Goal: Transaction & Acquisition: Purchase product/service

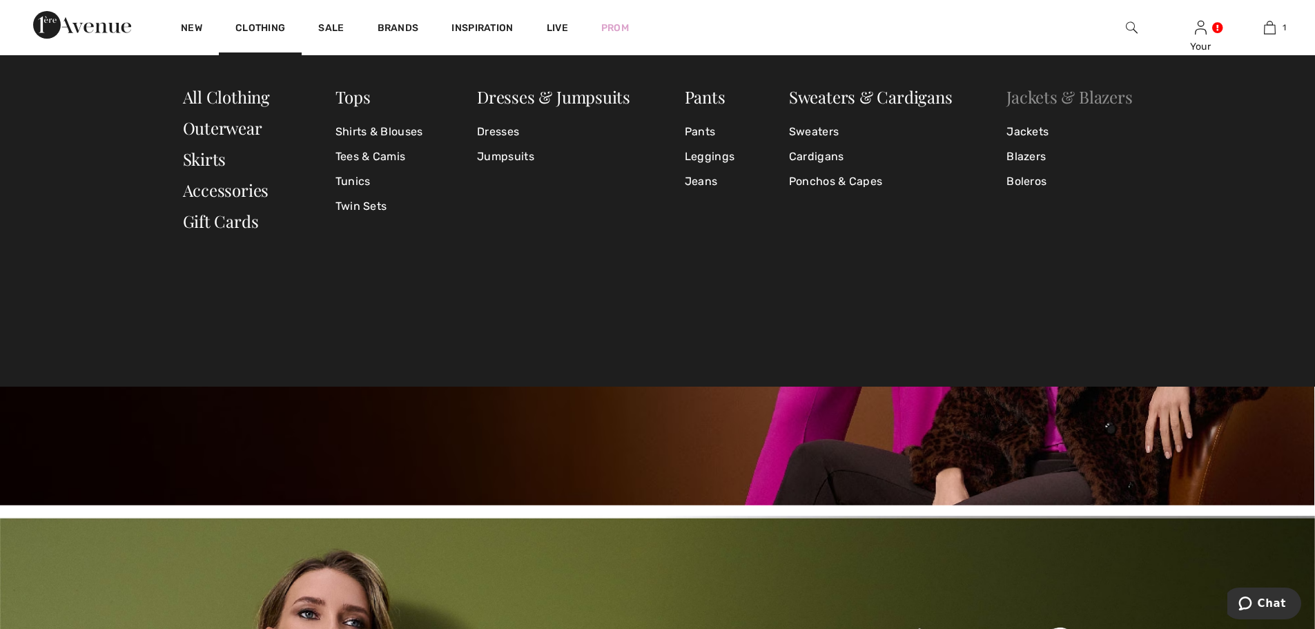
click at [1085, 92] on link "Jackets & Blazers" at bounding box center [1070, 97] width 126 height 22
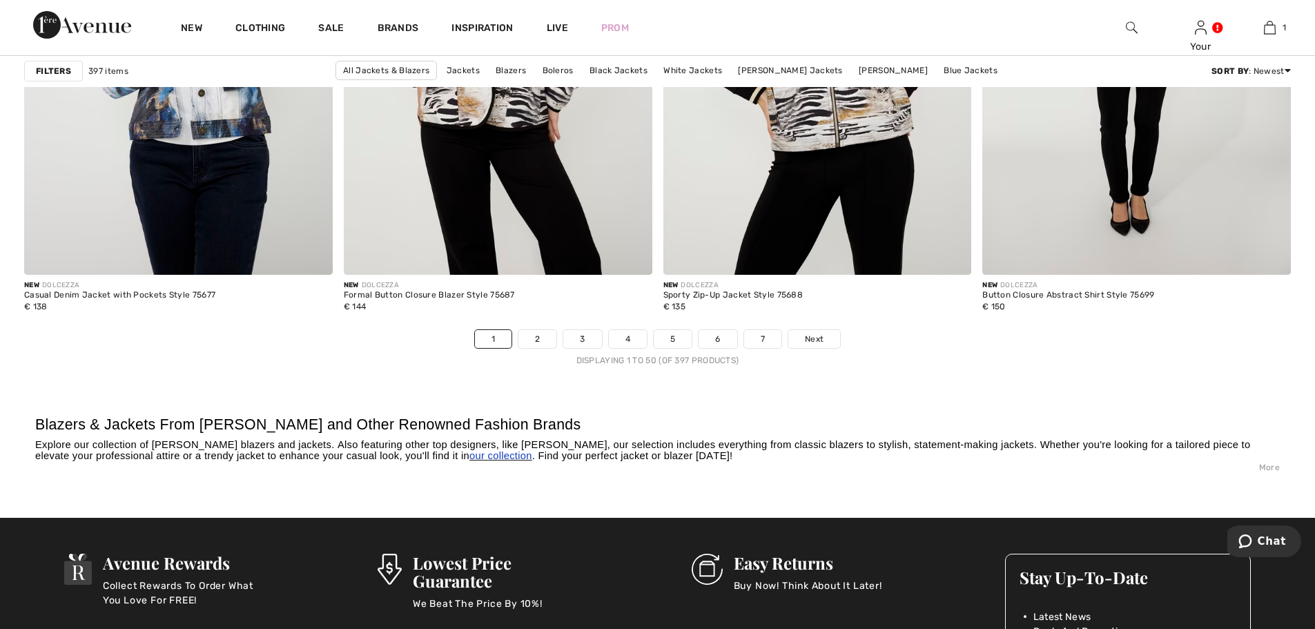
scroll to position [8010, 0]
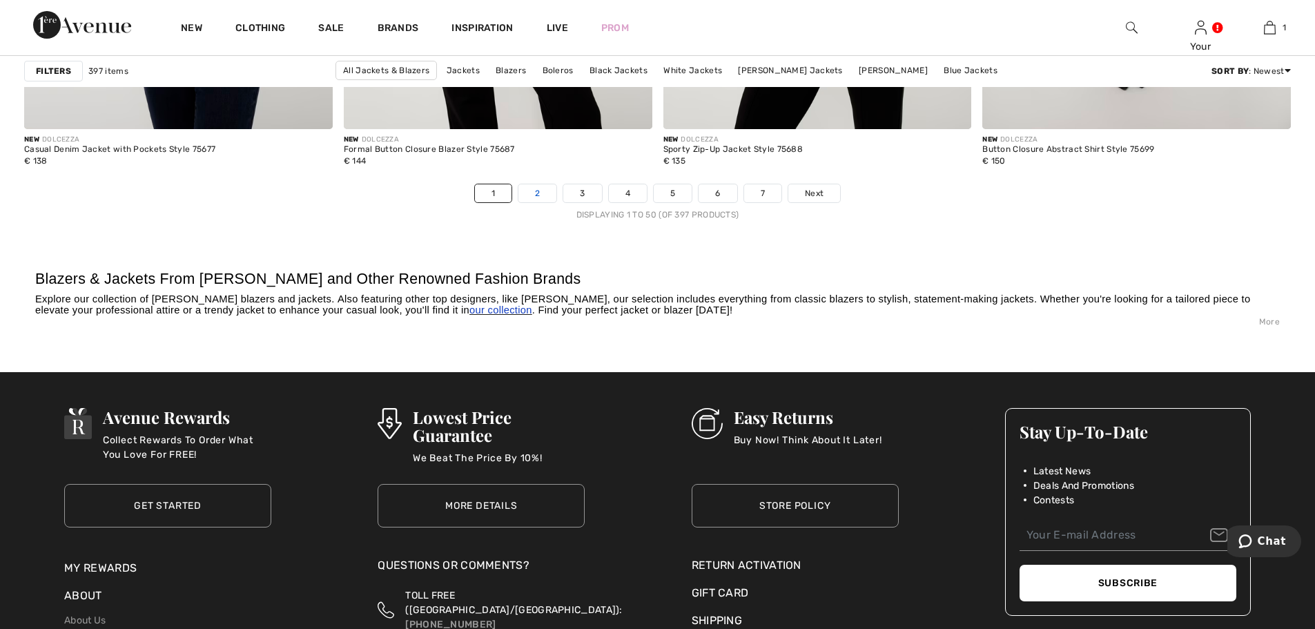
click at [538, 199] on link "2" at bounding box center [538, 193] width 38 height 18
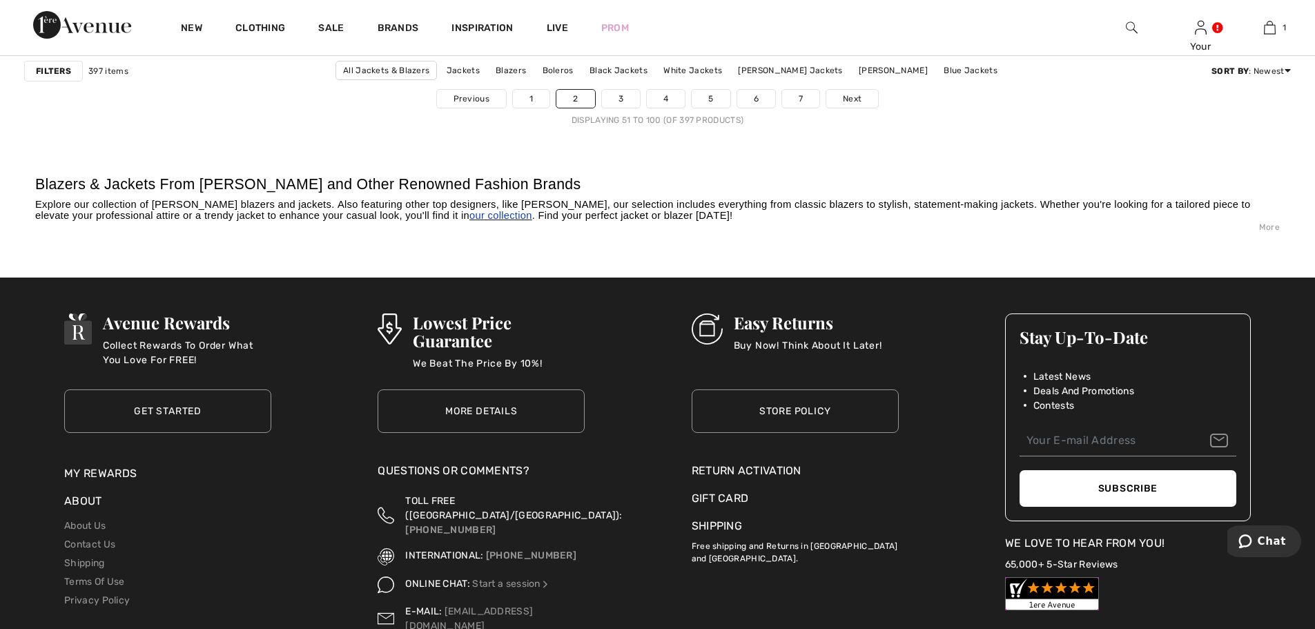
scroll to position [8010, 0]
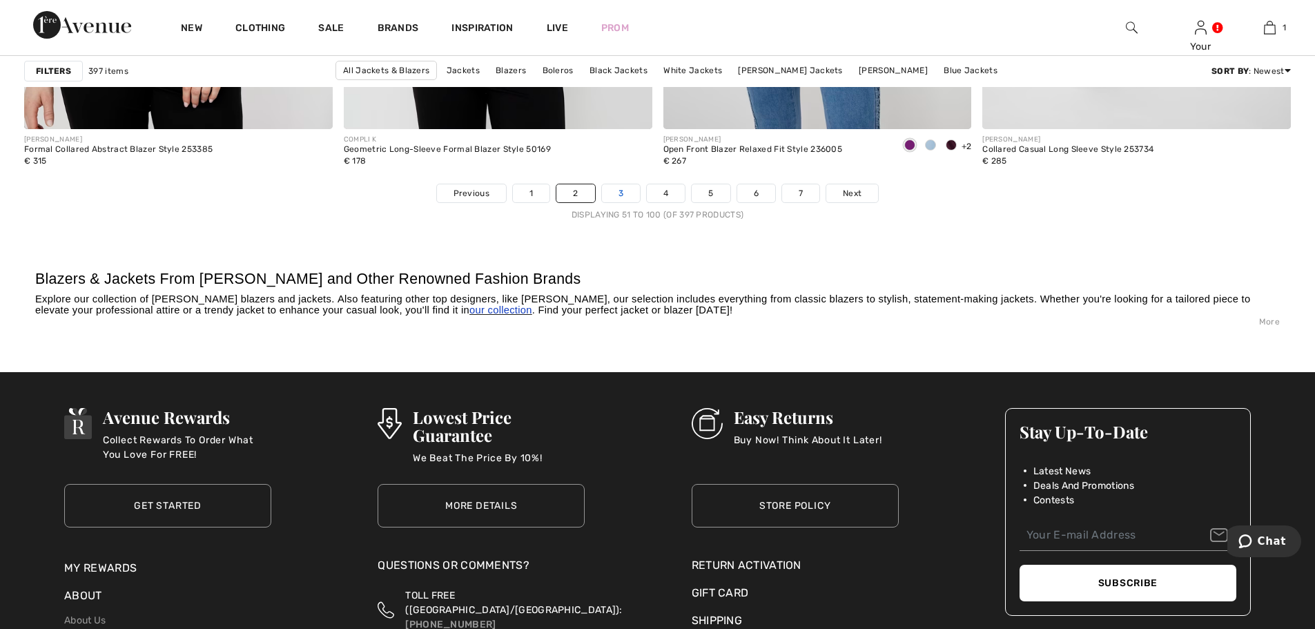
click at [608, 187] on link "3" at bounding box center [621, 193] width 38 height 18
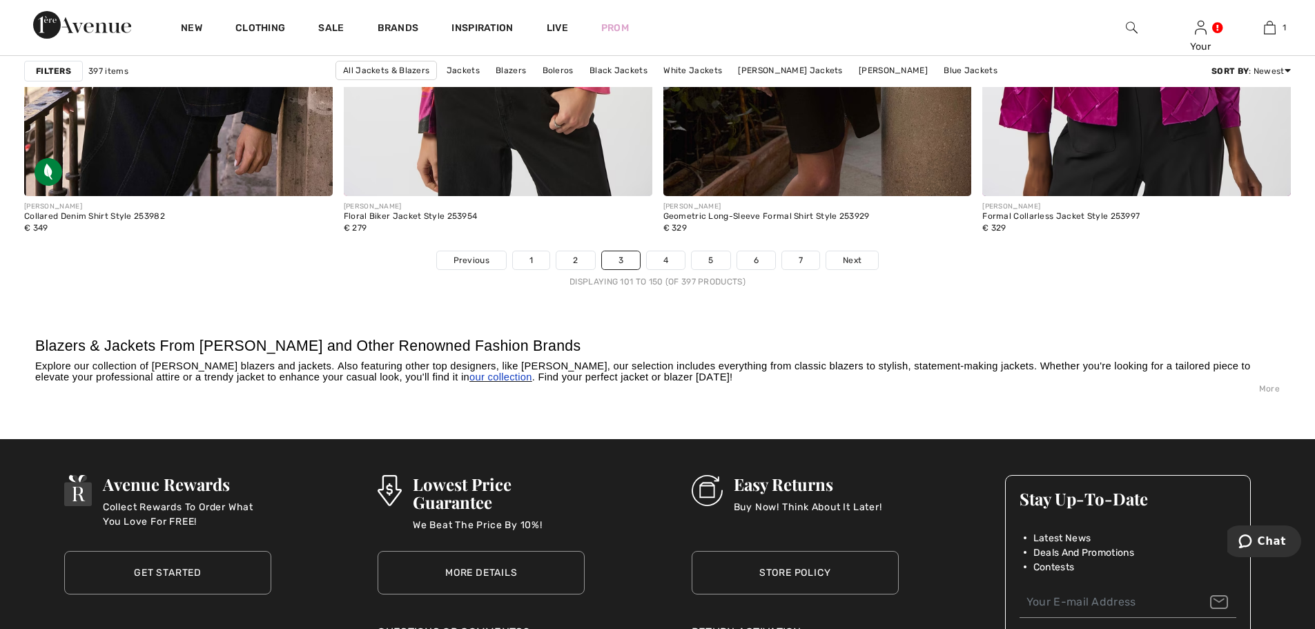
scroll to position [7940, 0]
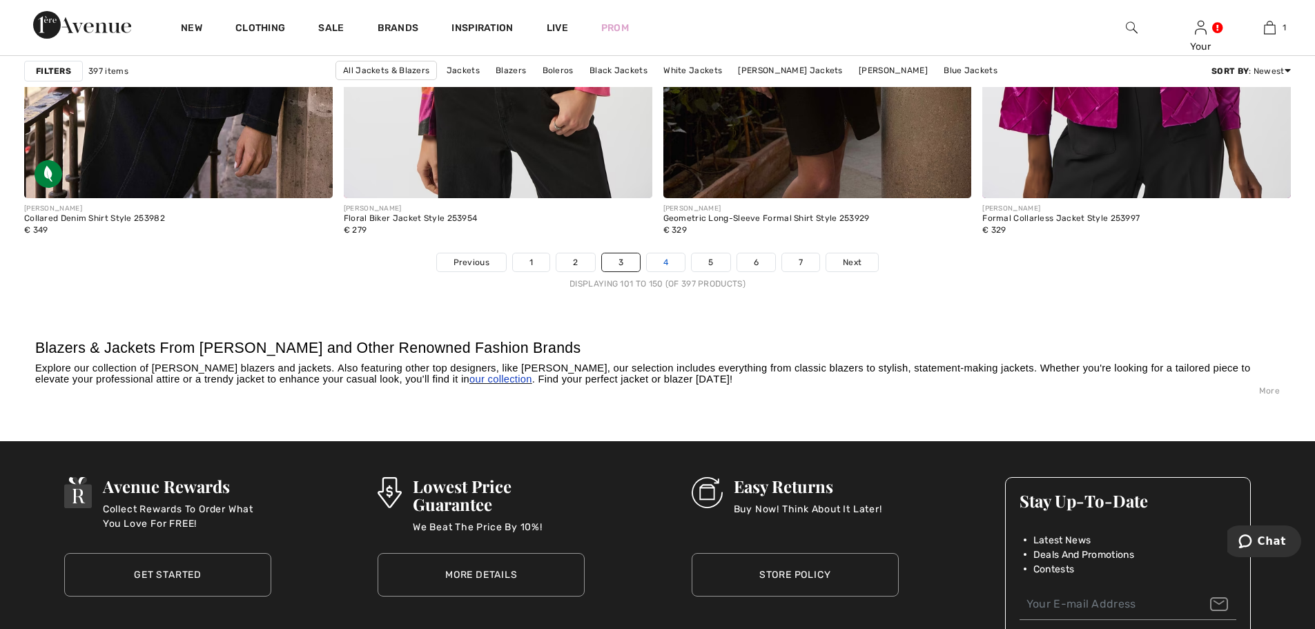
click at [659, 259] on link "4" at bounding box center [666, 262] width 38 height 18
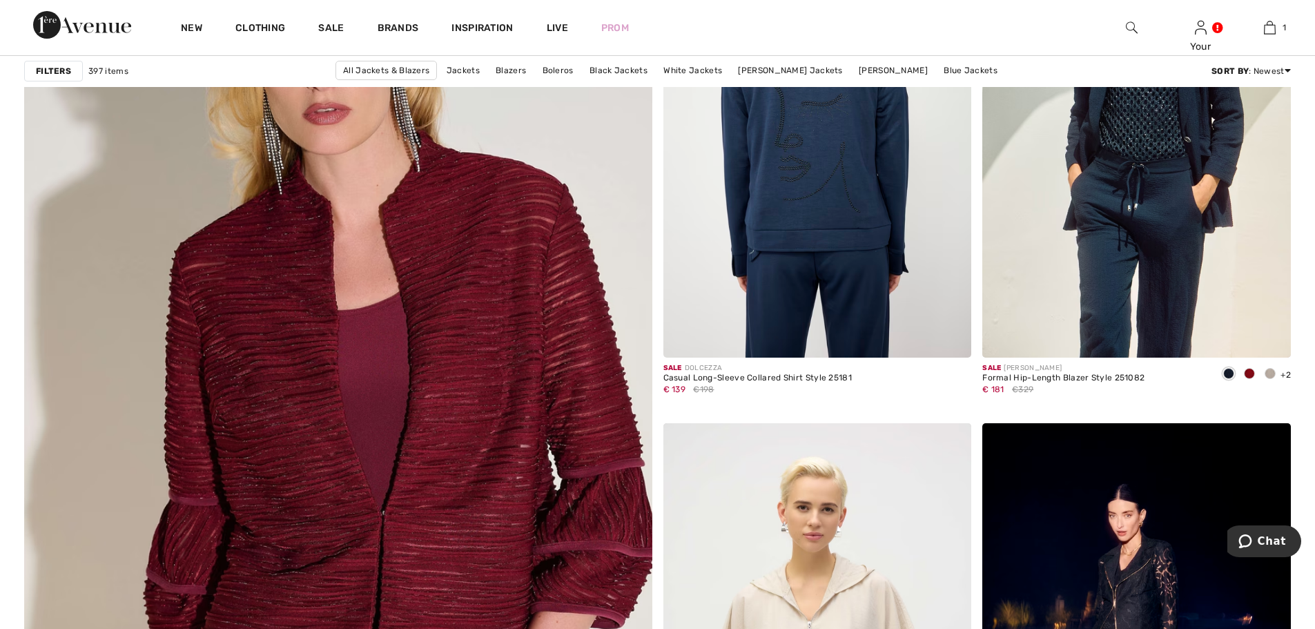
scroll to position [4419, 0]
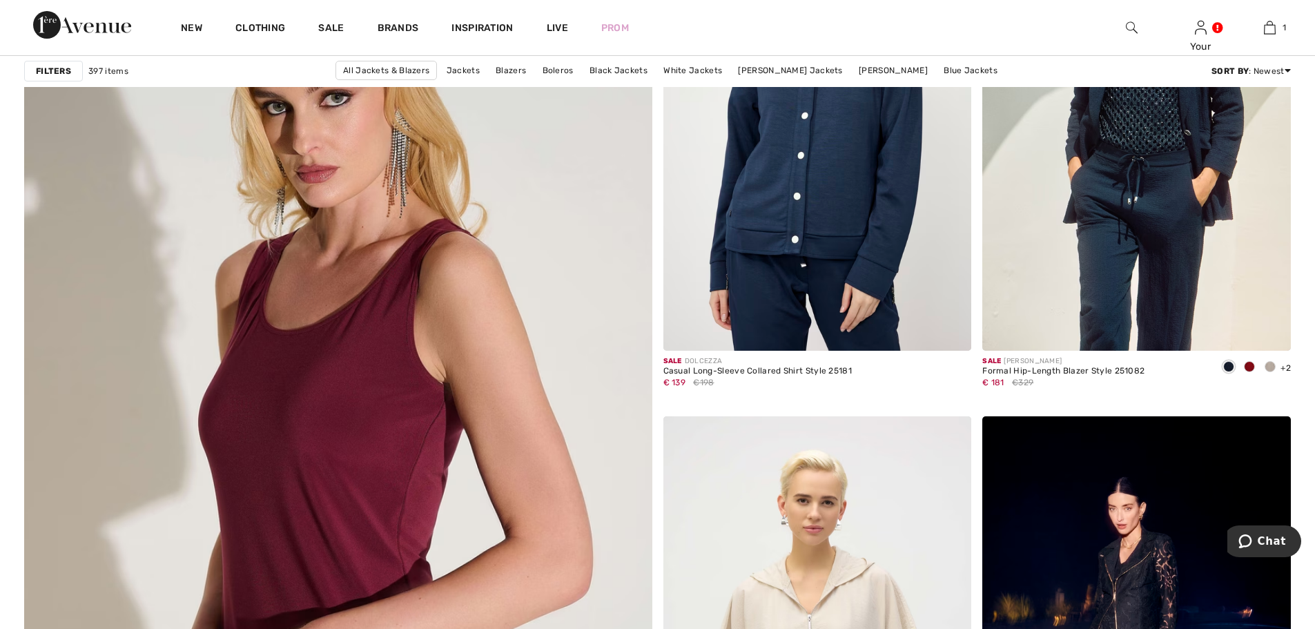
click at [401, 357] on img at bounding box center [337, 453] width 753 height 1130
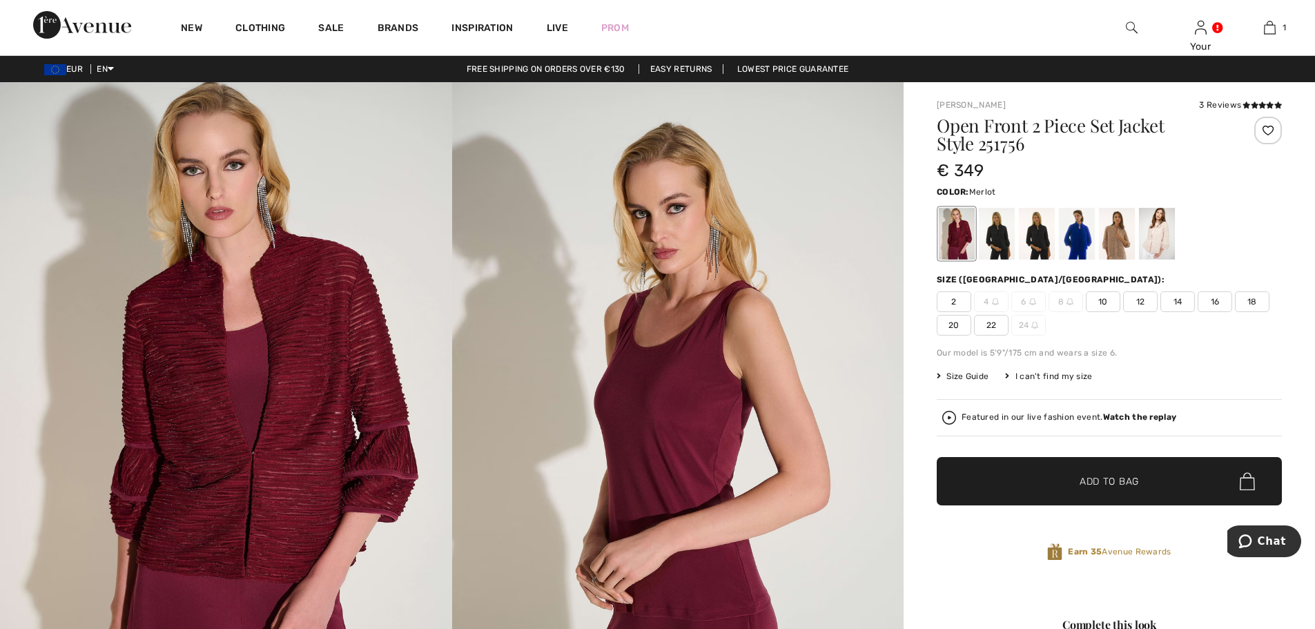
click at [1223, 298] on span "16" at bounding box center [1215, 301] width 35 height 21
click at [1099, 485] on span "Add to Bag" at bounding box center [1109, 481] width 59 height 15
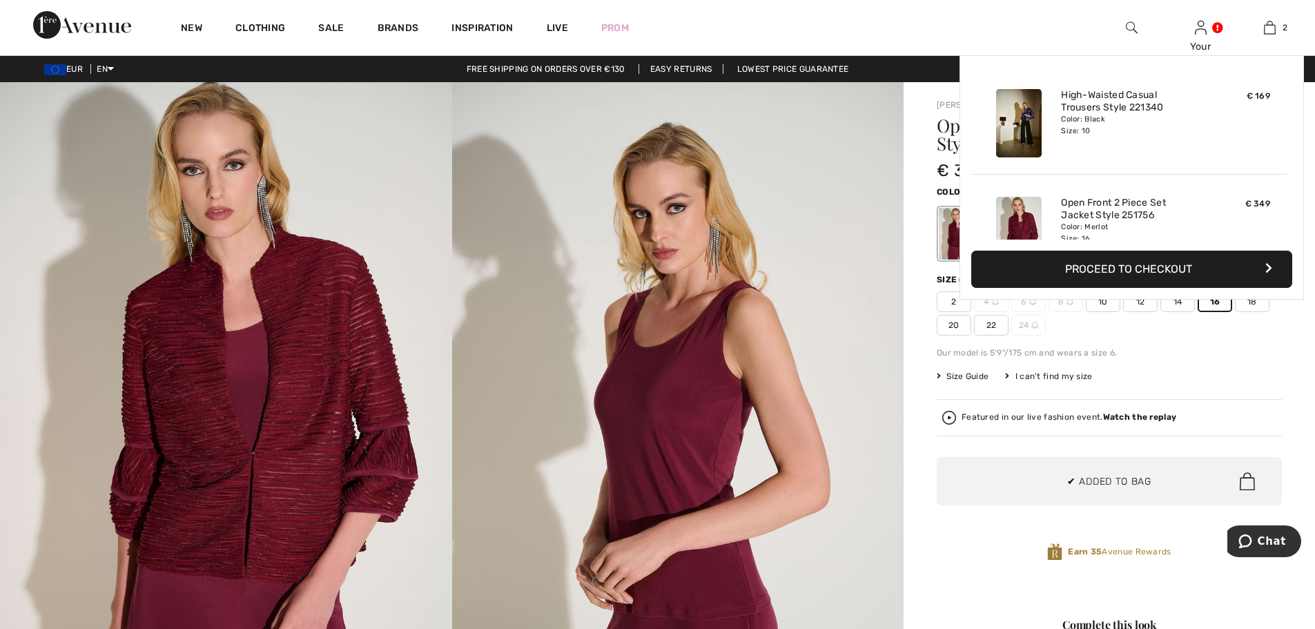
scroll to position [43, 0]
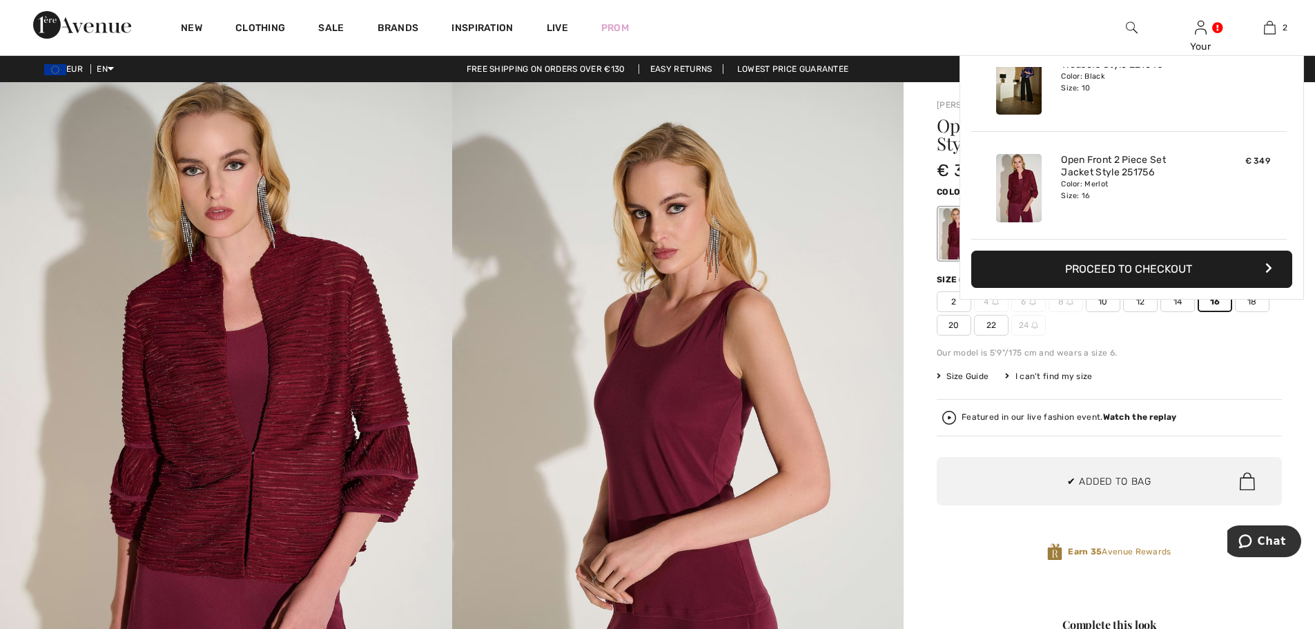
click at [1227, 380] on div "Size Guide I can't find my size Select Size US 2 US 4 - Sold Out US 6 - Sold Ou…" at bounding box center [1109, 376] width 345 height 12
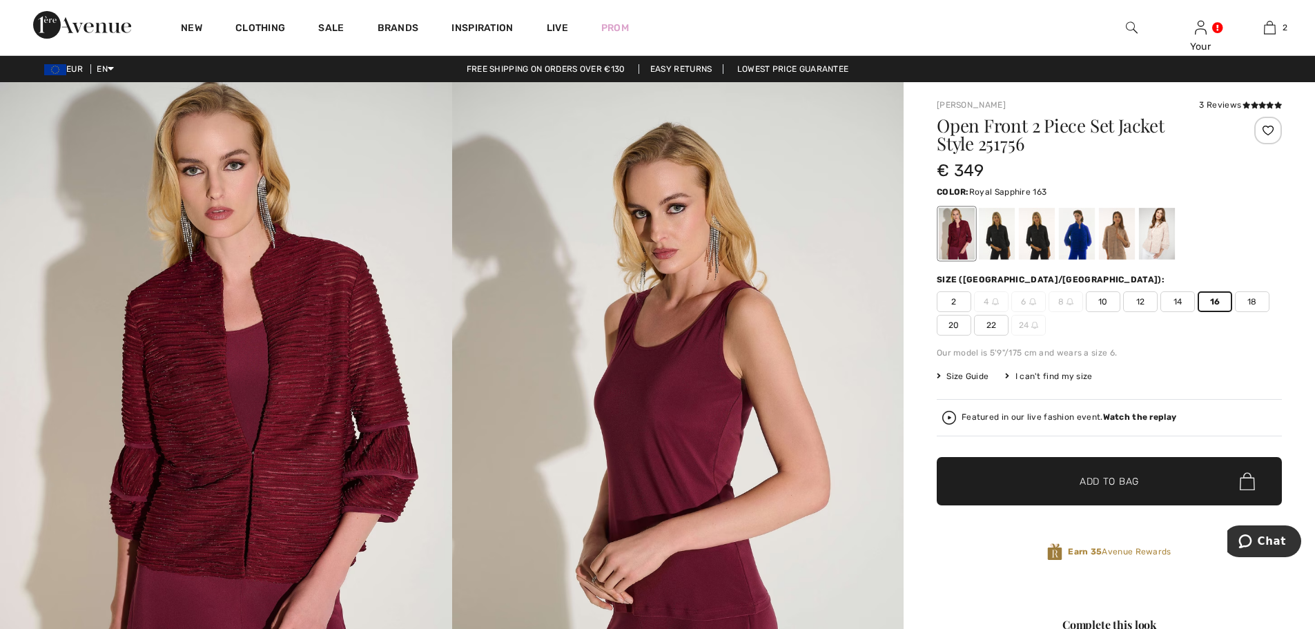
click at [1078, 242] on div at bounding box center [1077, 234] width 36 height 52
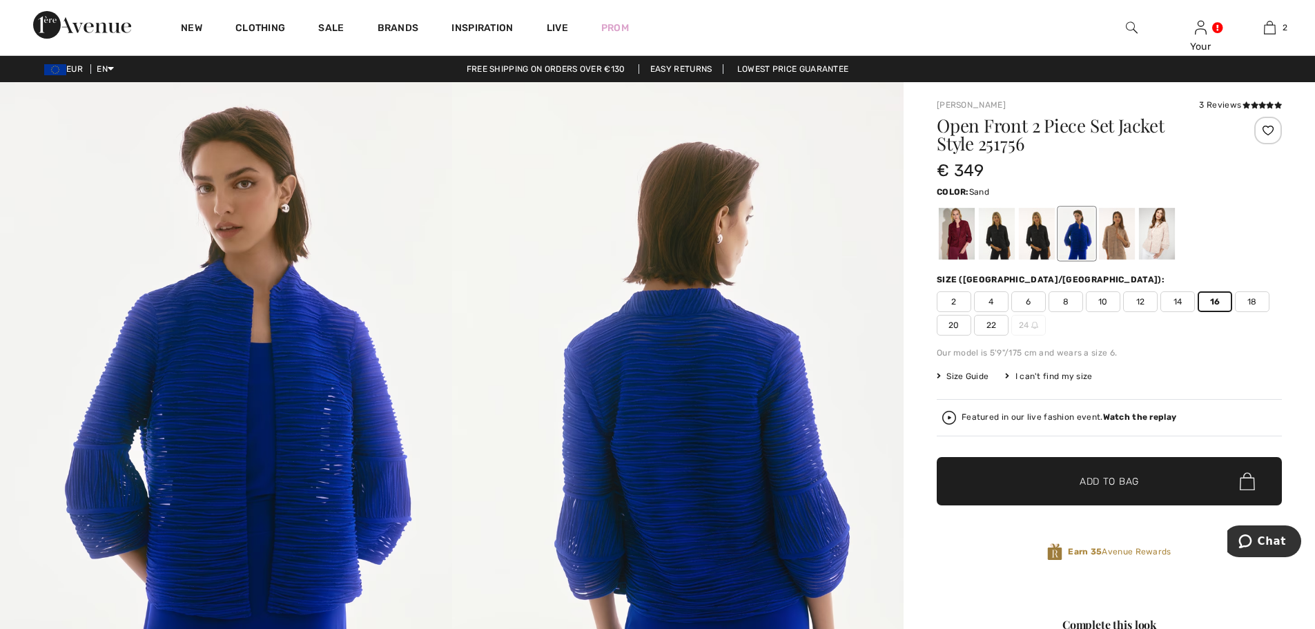
click at [1123, 240] on div at bounding box center [1117, 234] width 36 height 52
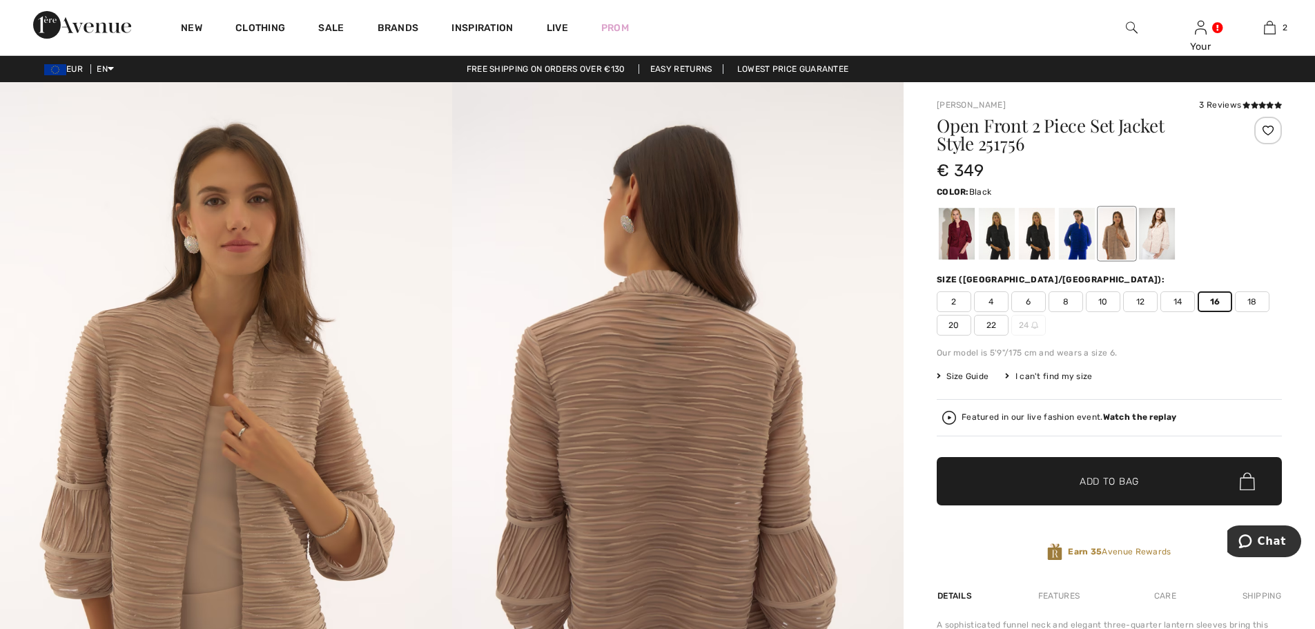
click at [1011, 236] on div at bounding box center [997, 234] width 36 height 52
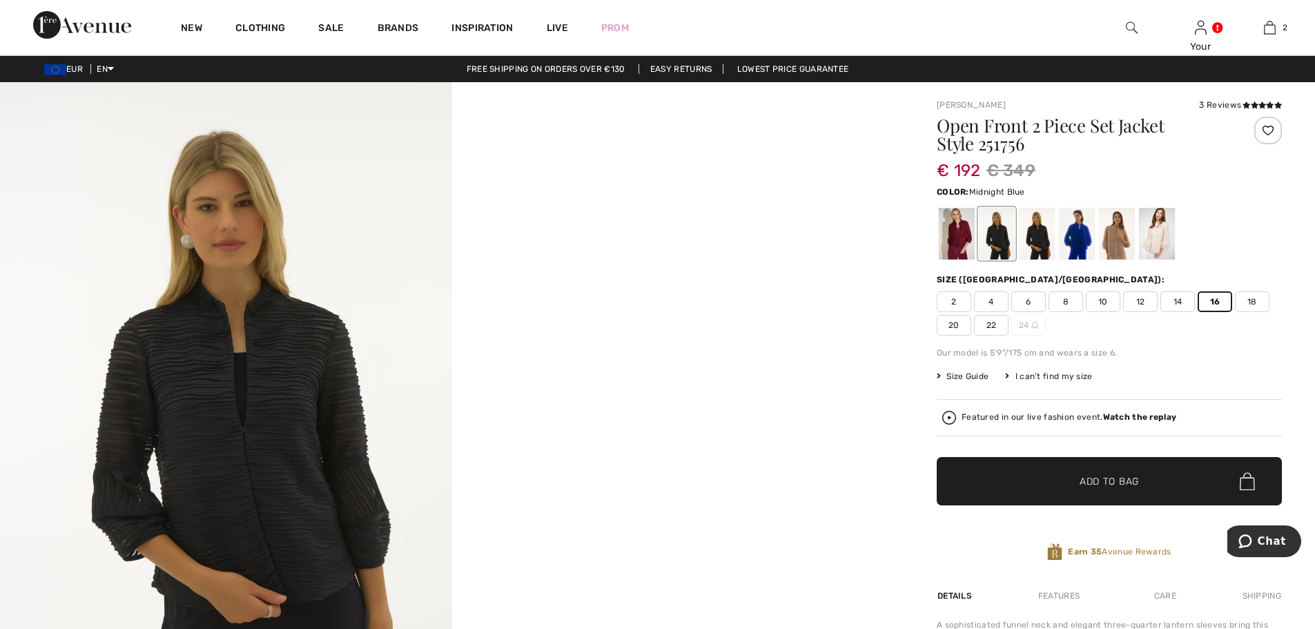
click at [1041, 236] on div at bounding box center [1037, 234] width 36 height 52
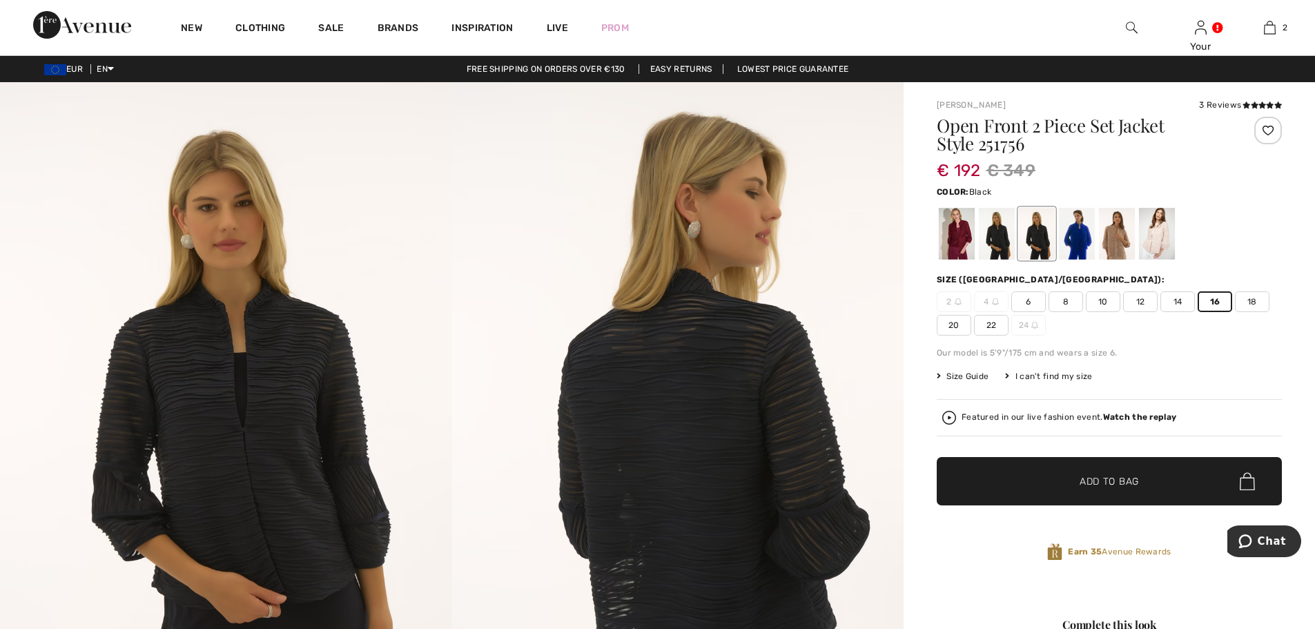
click at [1005, 240] on div at bounding box center [997, 234] width 36 height 52
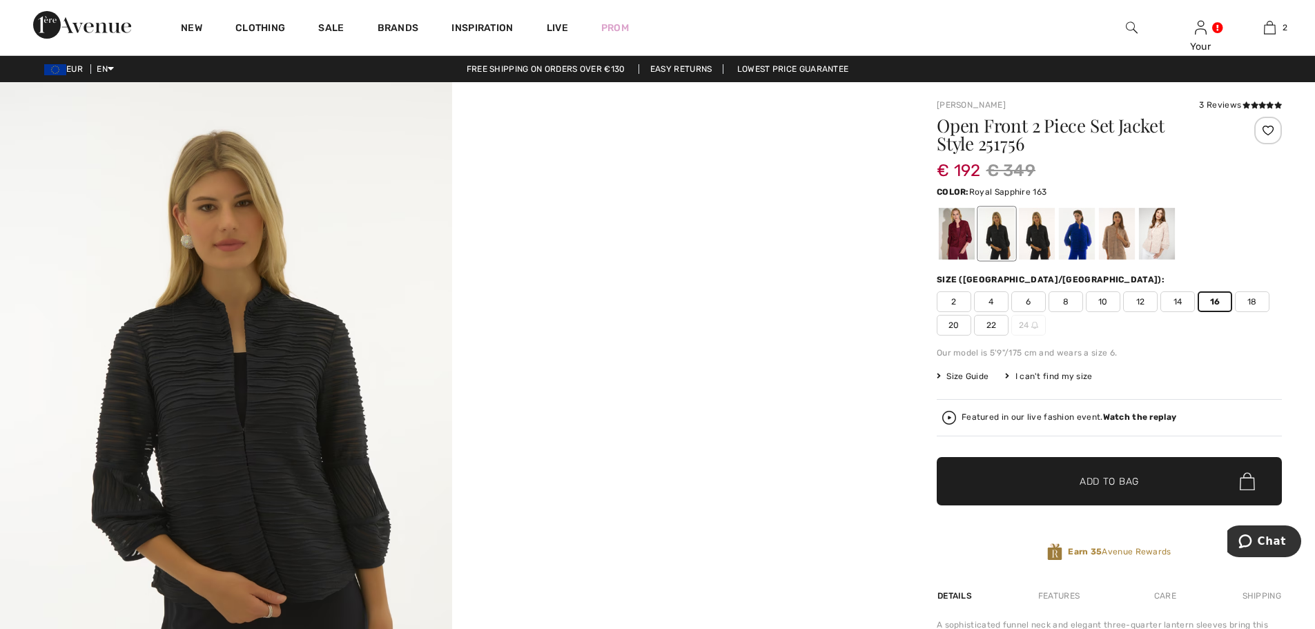
click at [1086, 247] on div at bounding box center [1077, 234] width 36 height 52
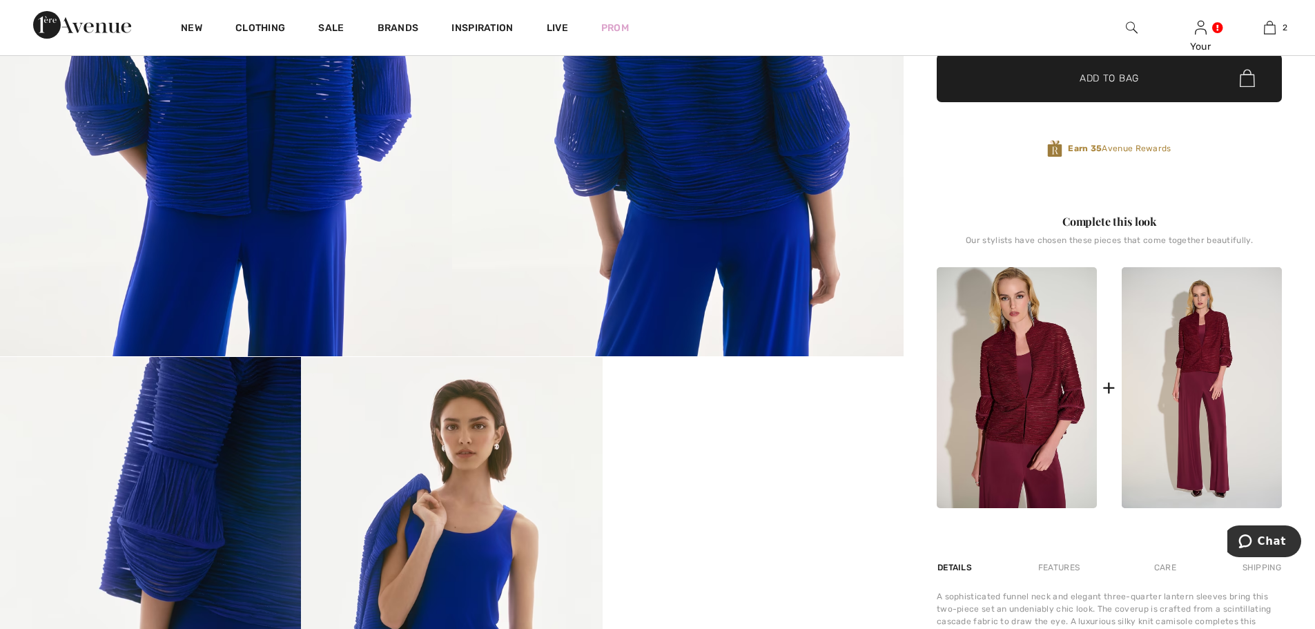
scroll to position [414, 0]
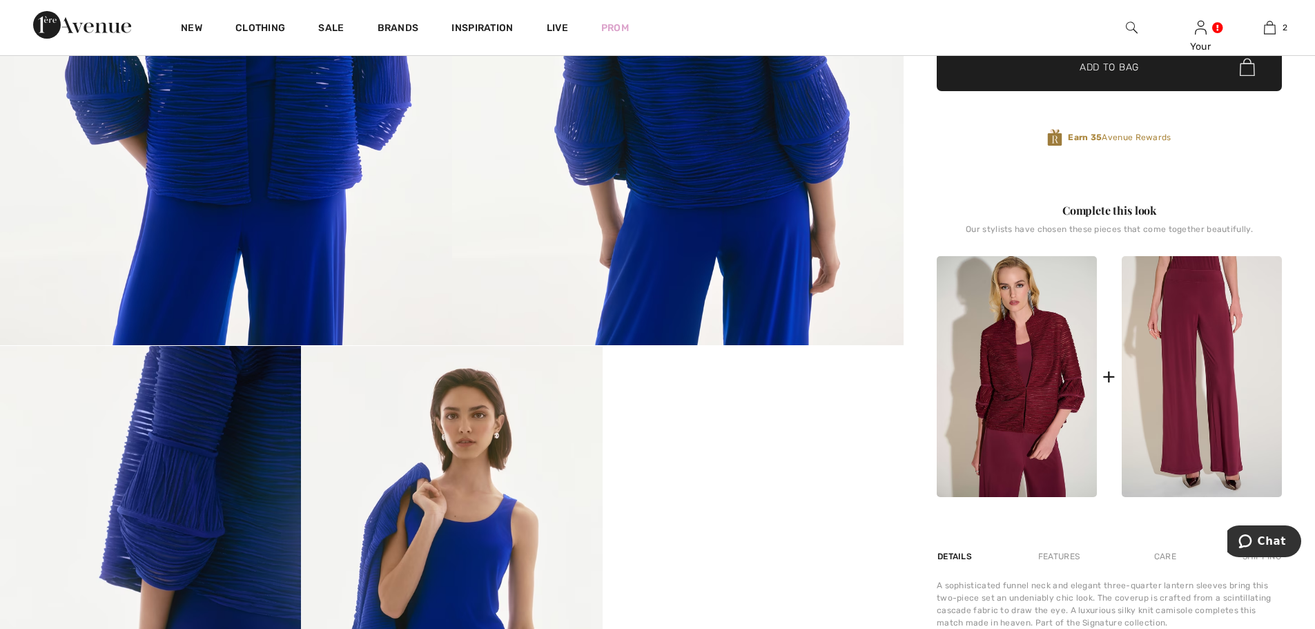
click at [1212, 370] on img at bounding box center [1202, 376] width 160 height 241
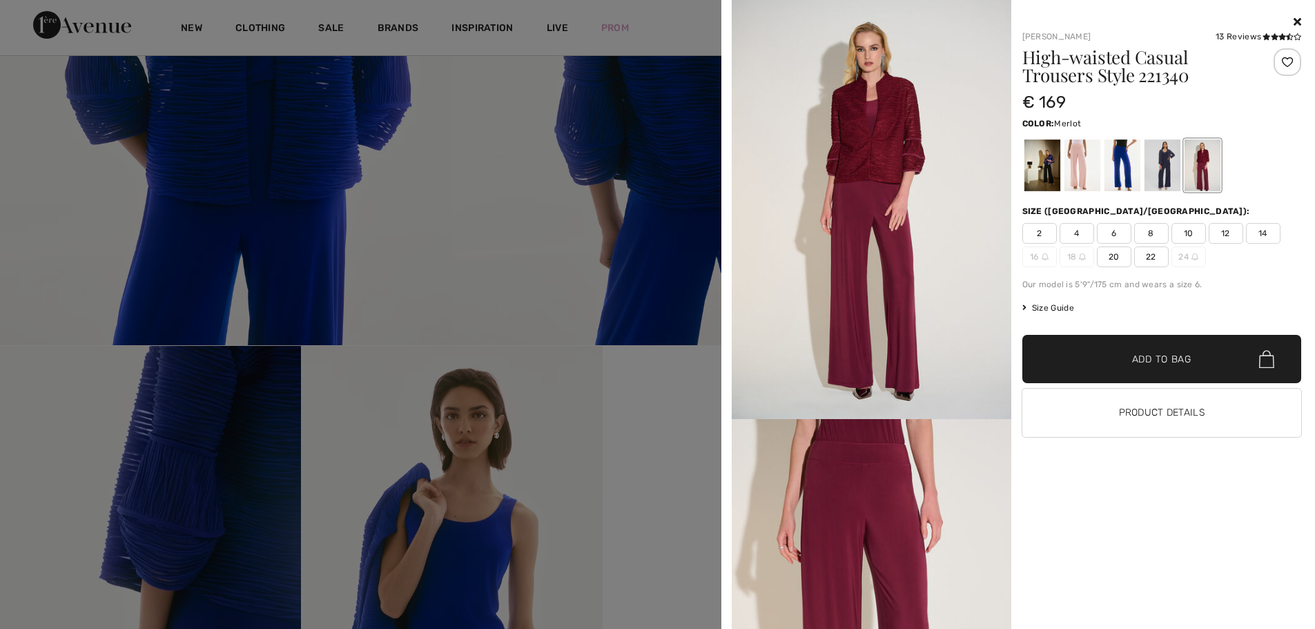
click at [1196, 232] on span "10" at bounding box center [1189, 233] width 35 height 21
click at [1161, 357] on span "Add to Bag" at bounding box center [1161, 359] width 59 height 15
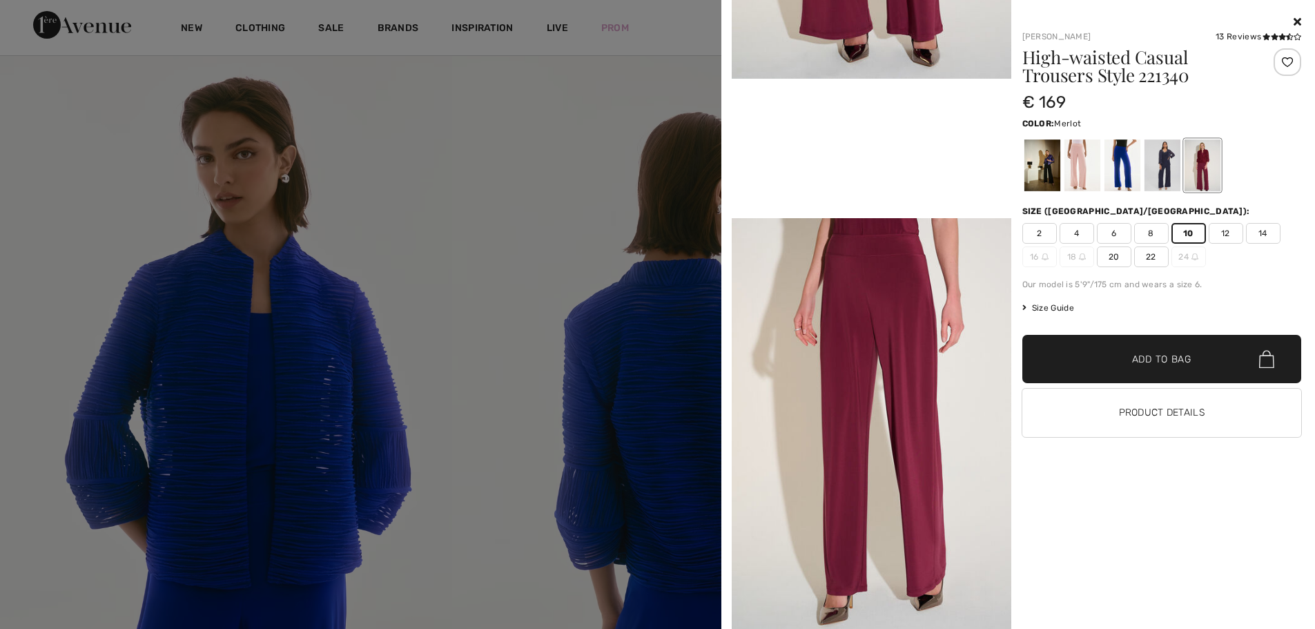
scroll to position [0, 0]
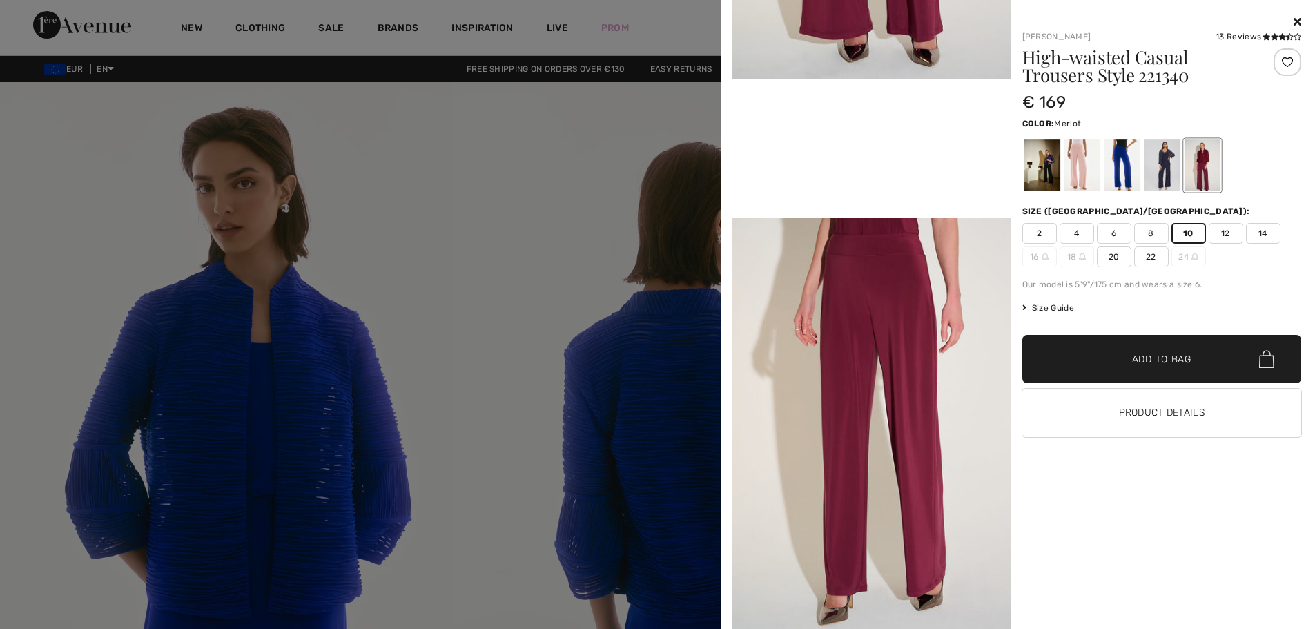
click at [1173, 19] on div at bounding box center [1163, 22] width 280 height 17
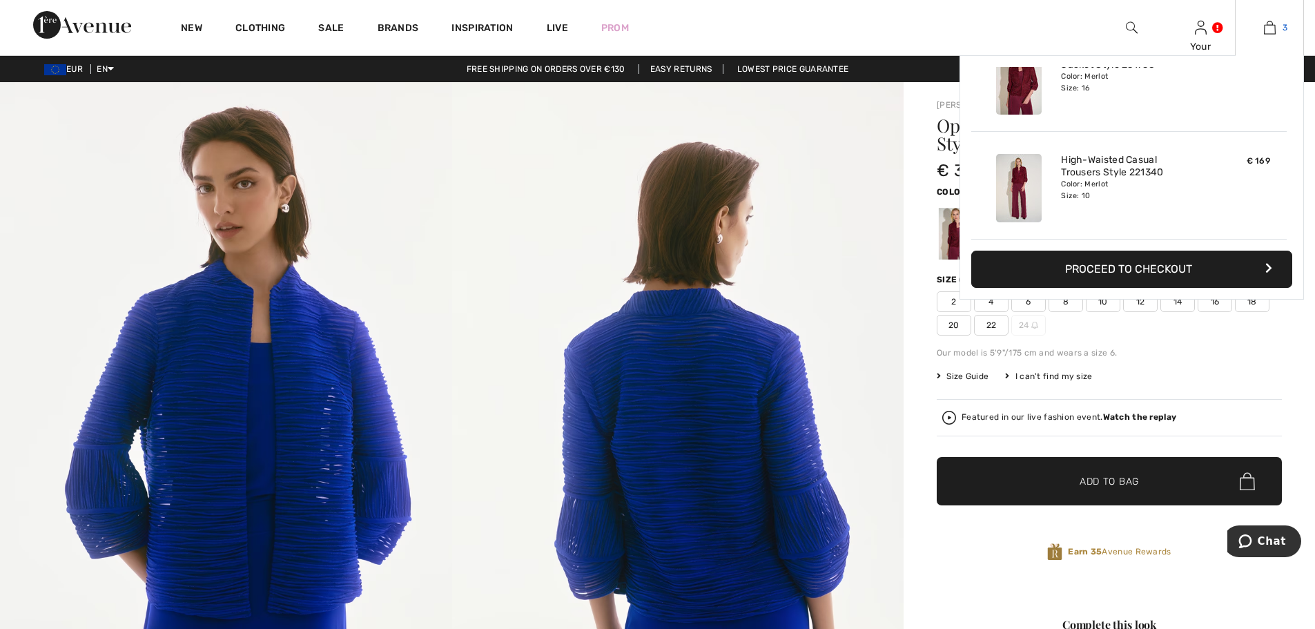
click at [1271, 30] on img at bounding box center [1270, 27] width 12 height 17
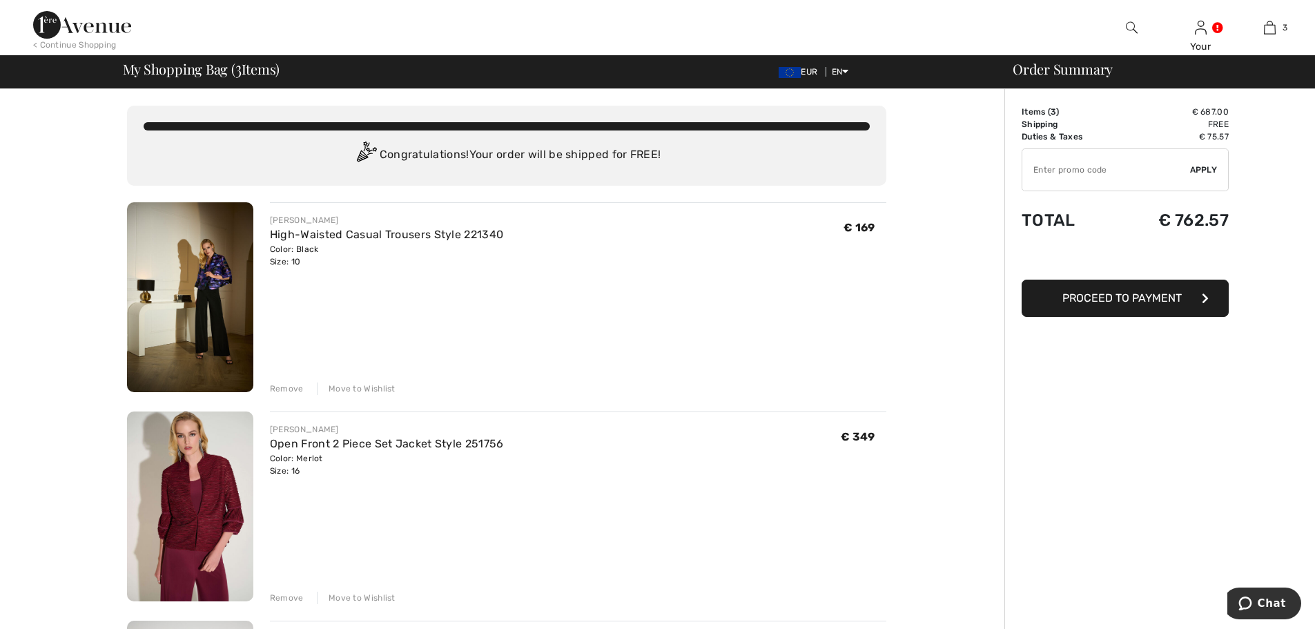
click at [278, 389] on div "Remove" at bounding box center [287, 389] width 34 height 12
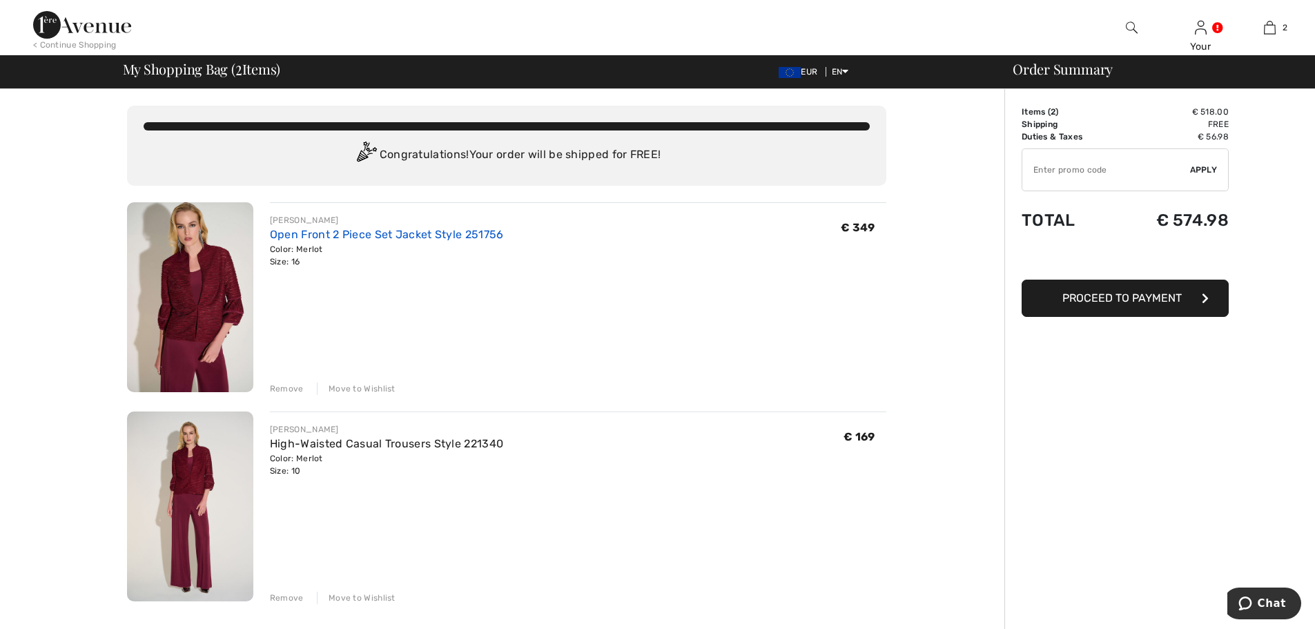
click at [303, 235] on link "Open Front 2 Piece Set Jacket Style 251756" at bounding box center [387, 234] width 234 height 13
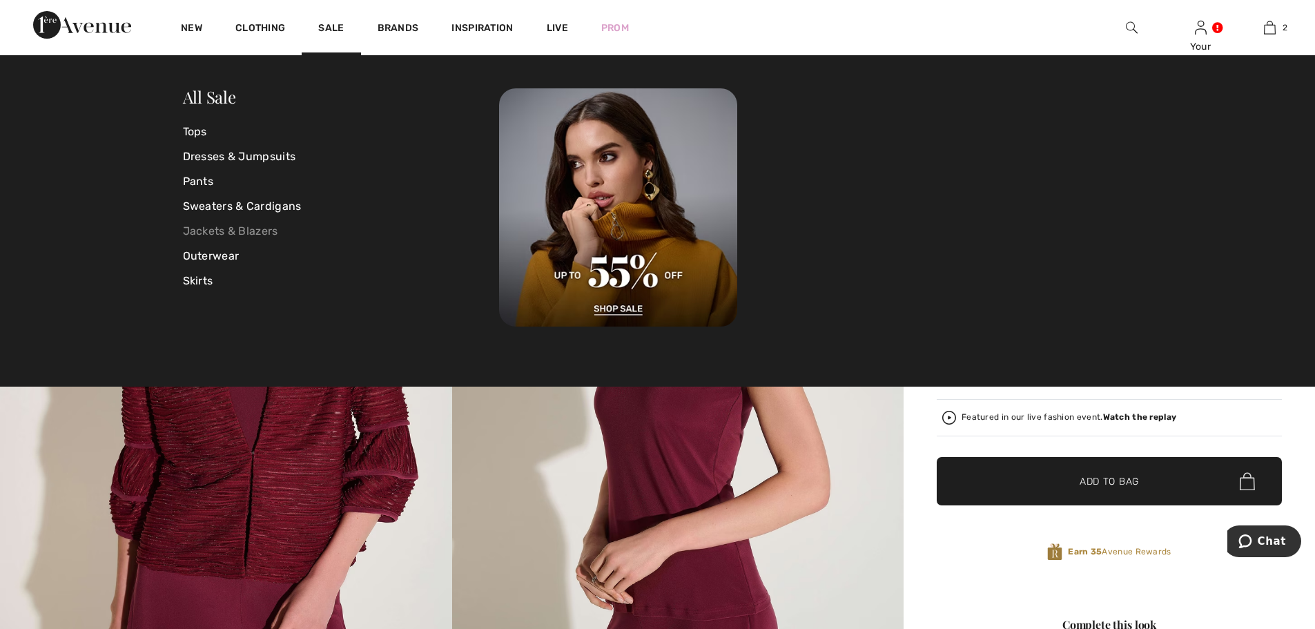
click at [193, 237] on link "Jackets & Blazers" at bounding box center [341, 231] width 317 height 25
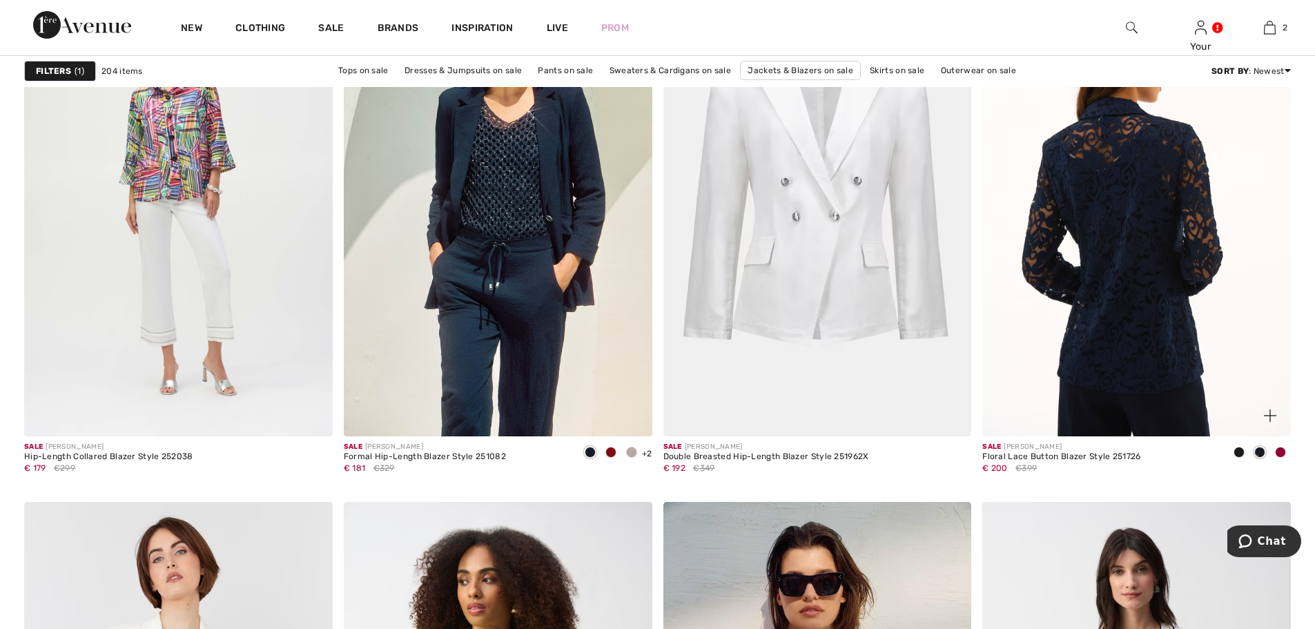
scroll to position [5386, 0]
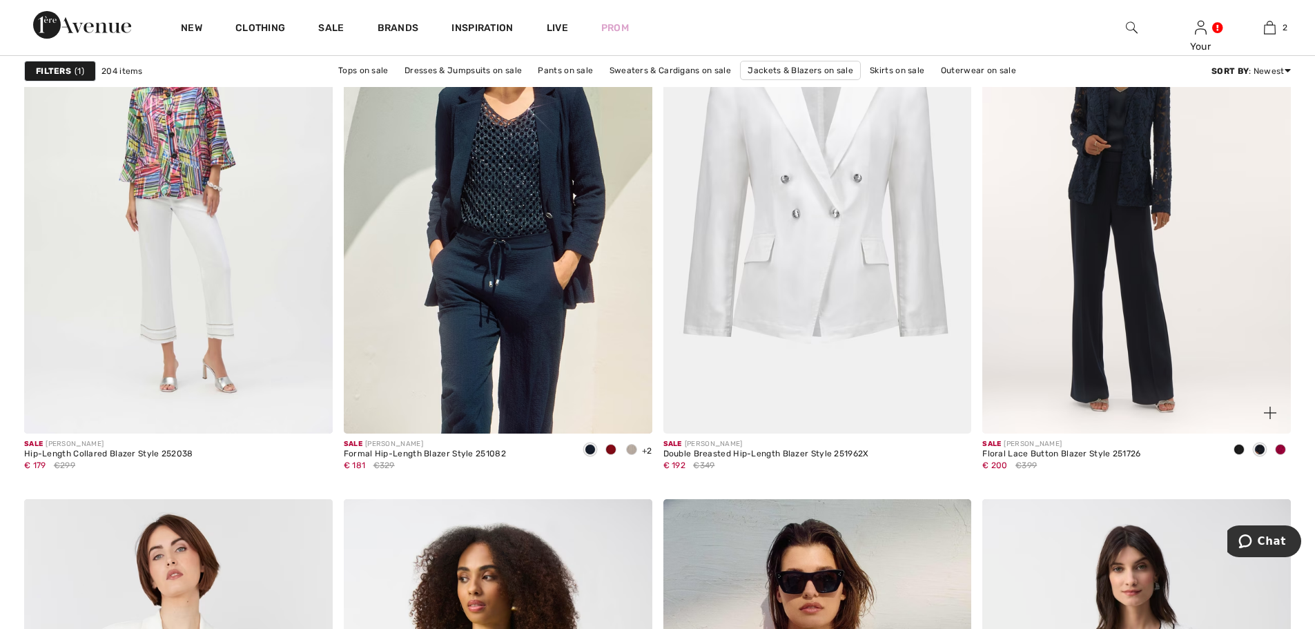
click at [1282, 452] on span at bounding box center [1280, 449] width 11 height 11
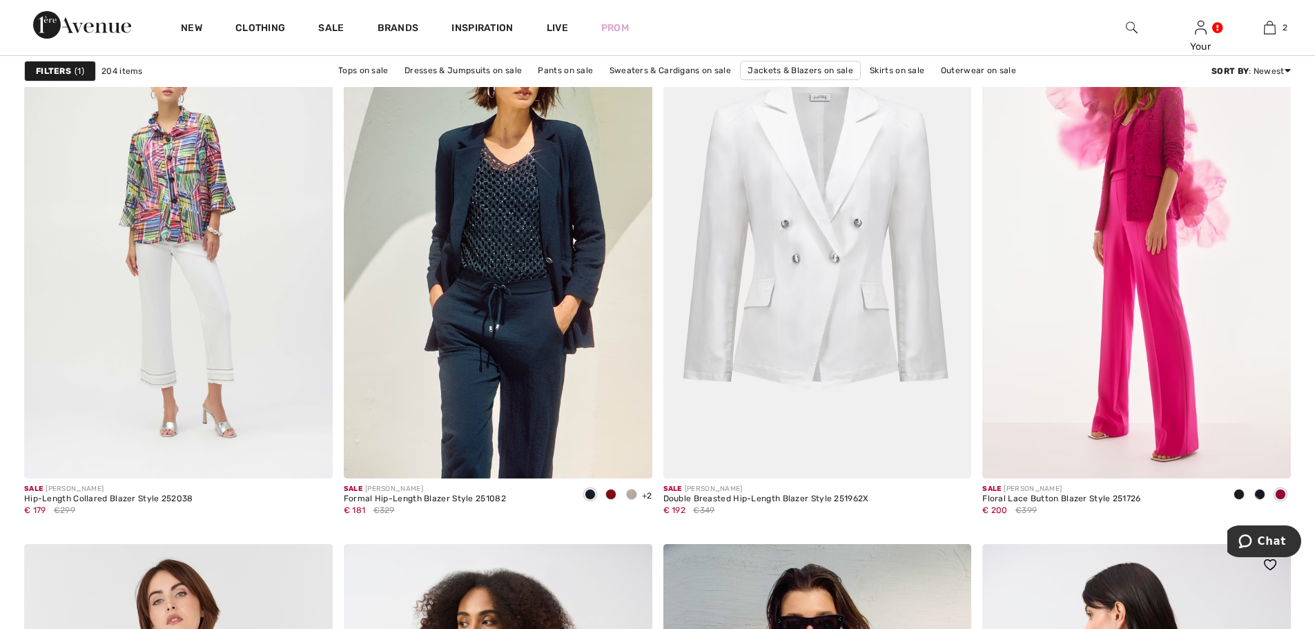
scroll to position [5317, 0]
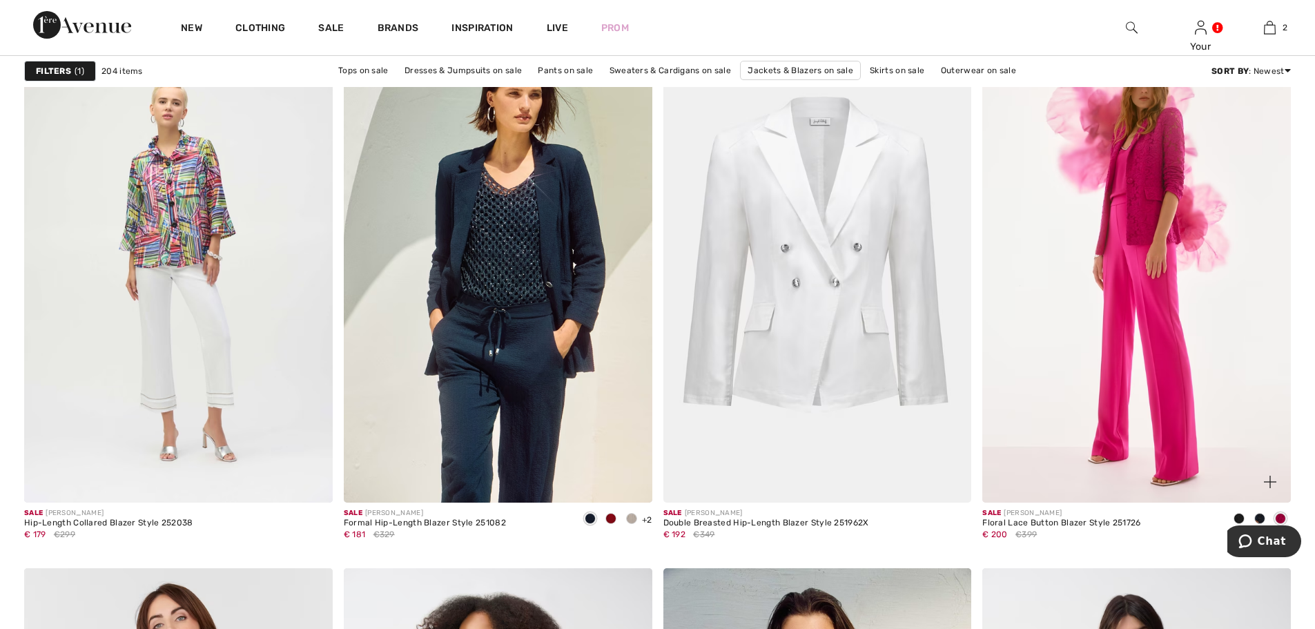
click at [1238, 520] on span at bounding box center [1239, 518] width 11 height 11
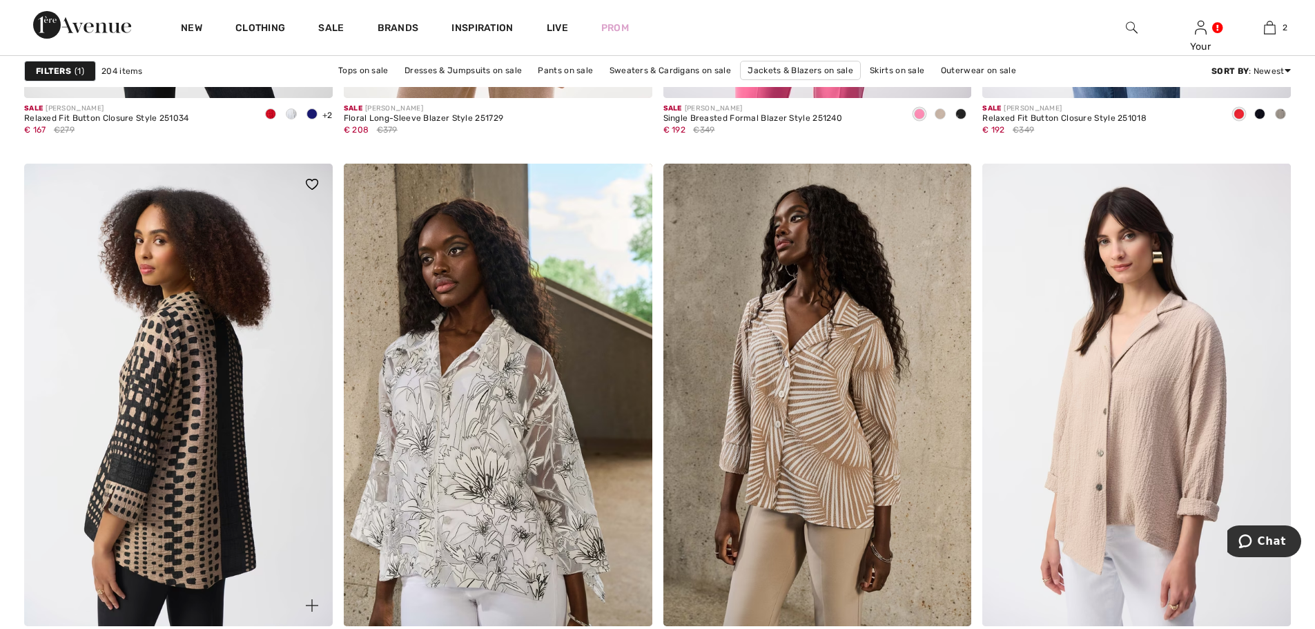
scroll to position [7112, 0]
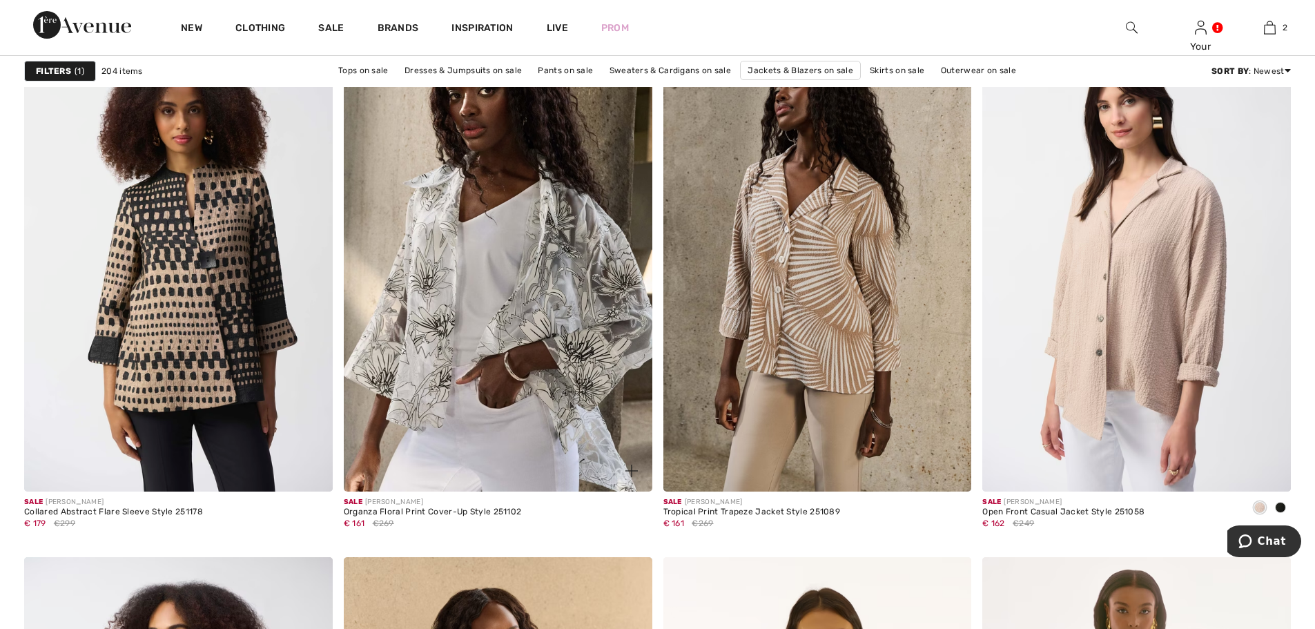
click at [541, 299] on img at bounding box center [498, 260] width 309 height 463
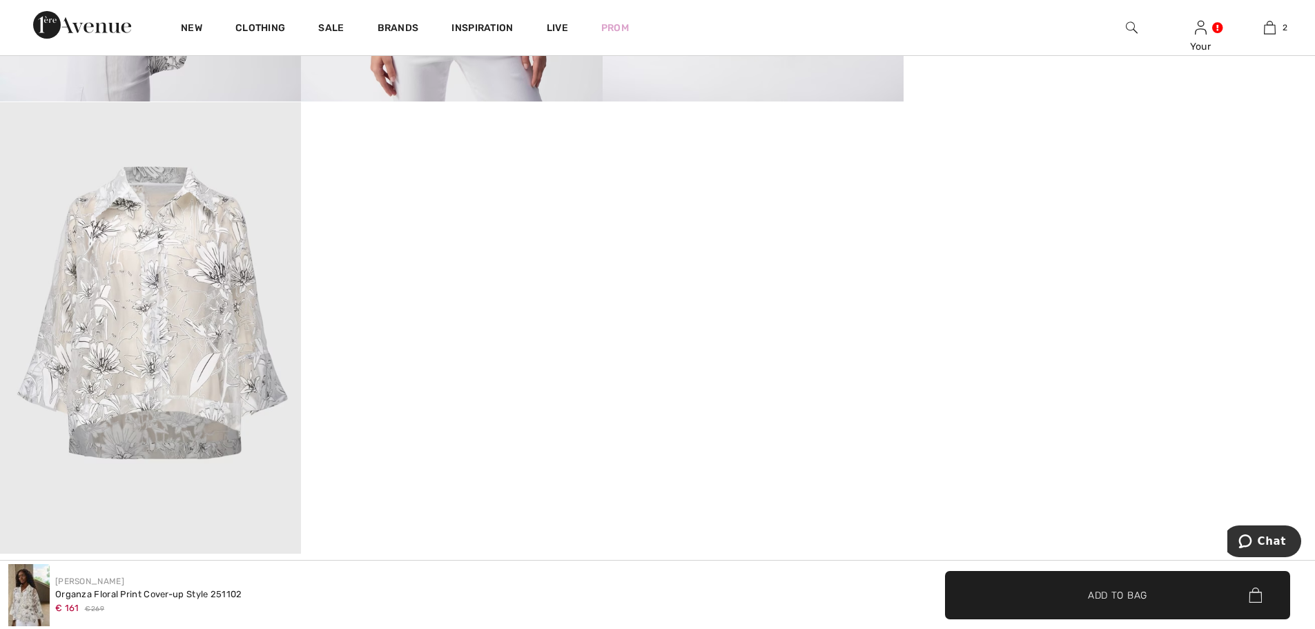
scroll to position [1657, 0]
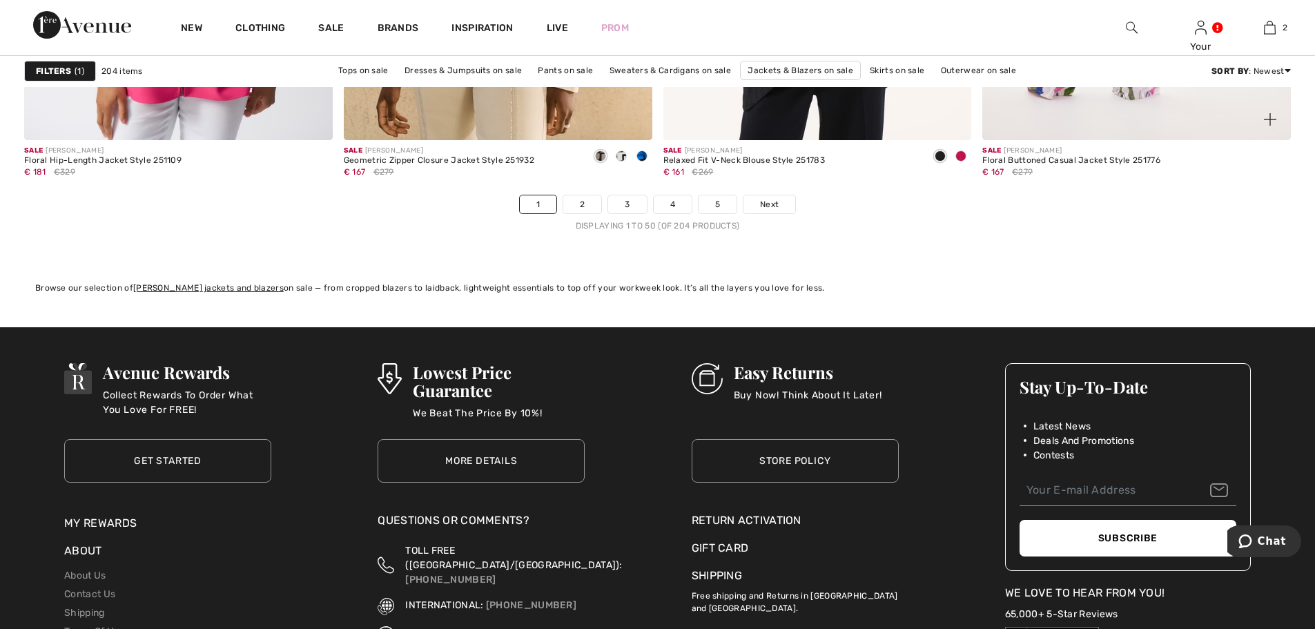
scroll to position [8010, 0]
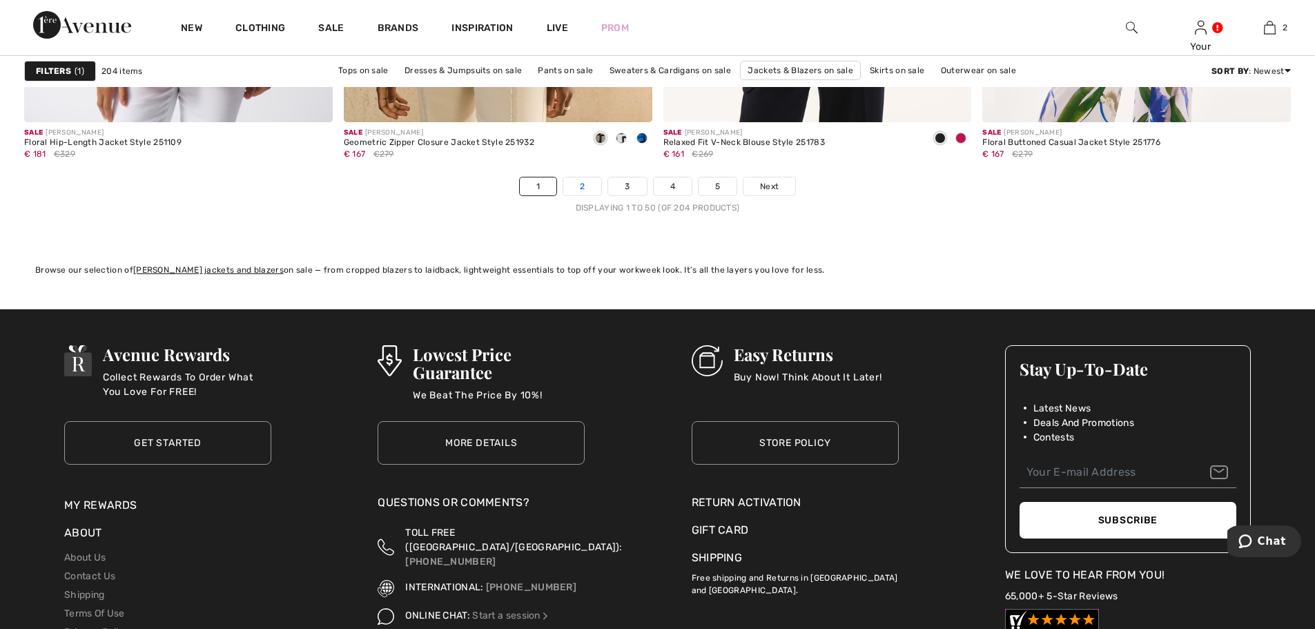
click at [577, 182] on link "2" at bounding box center [582, 186] width 38 height 18
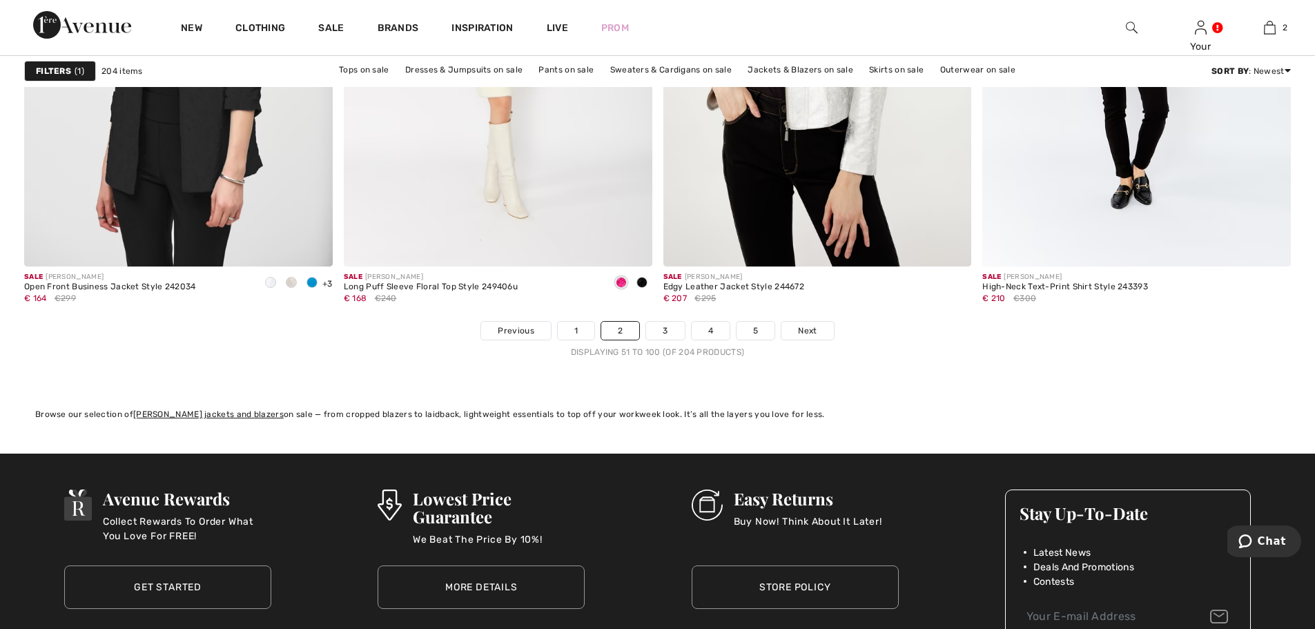
scroll to position [7871, 0]
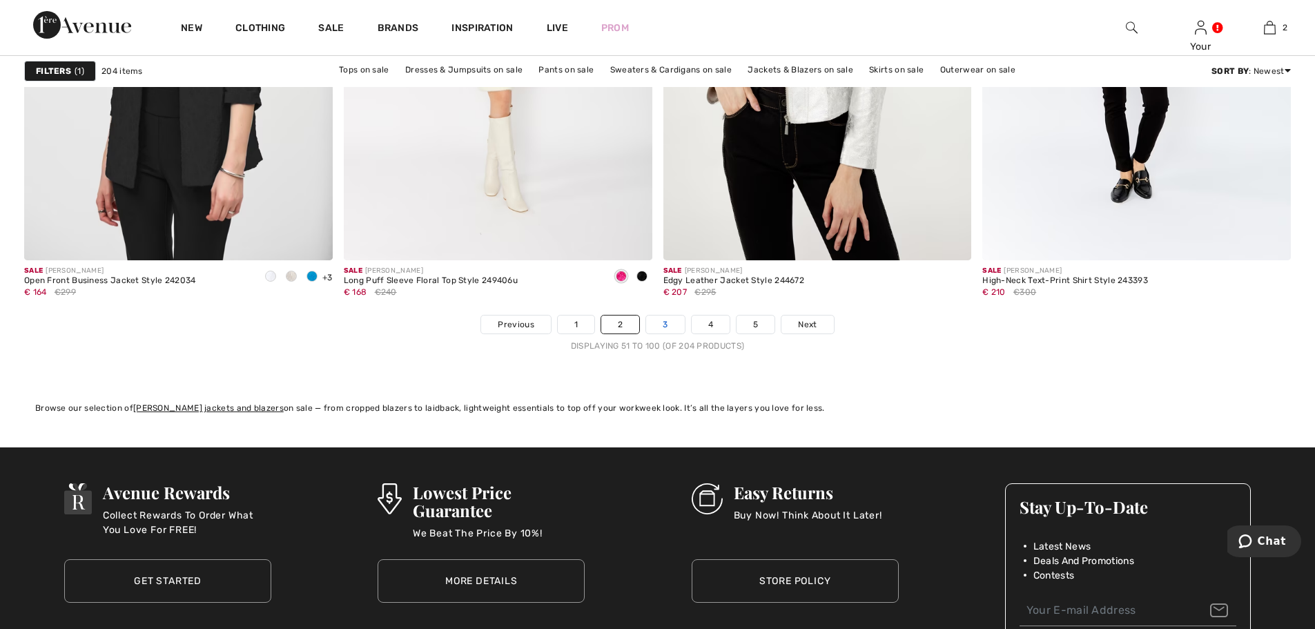
click at [682, 323] on link "3" at bounding box center [665, 325] width 38 height 18
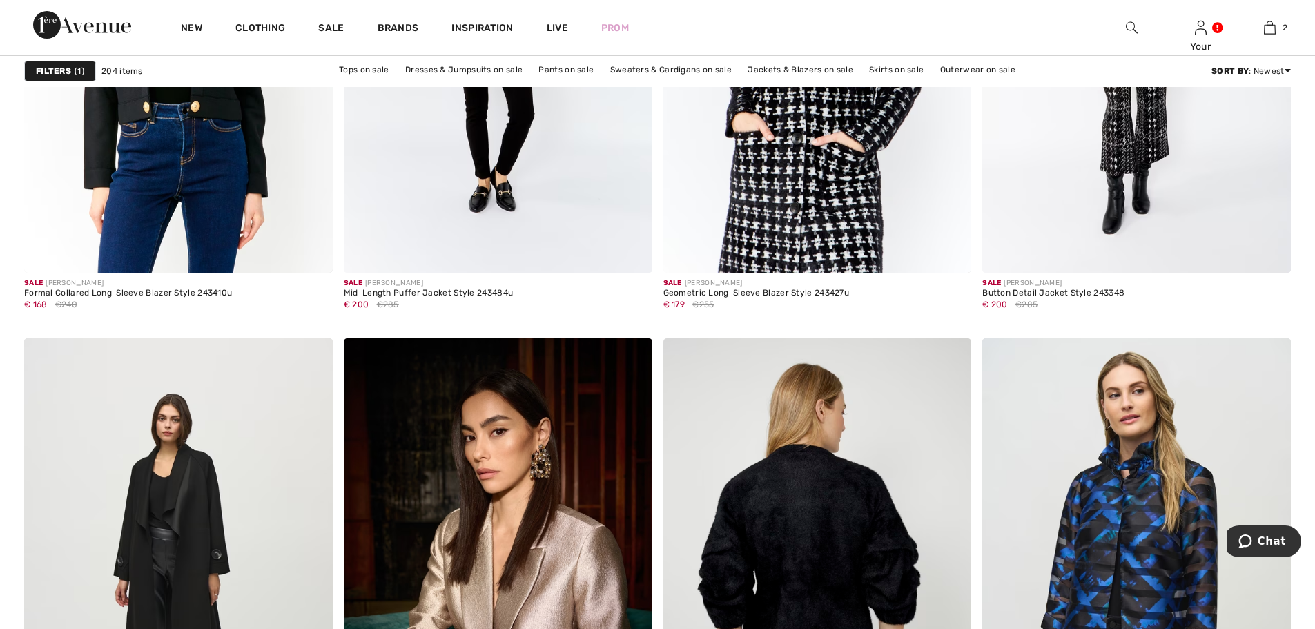
scroll to position [1726, 0]
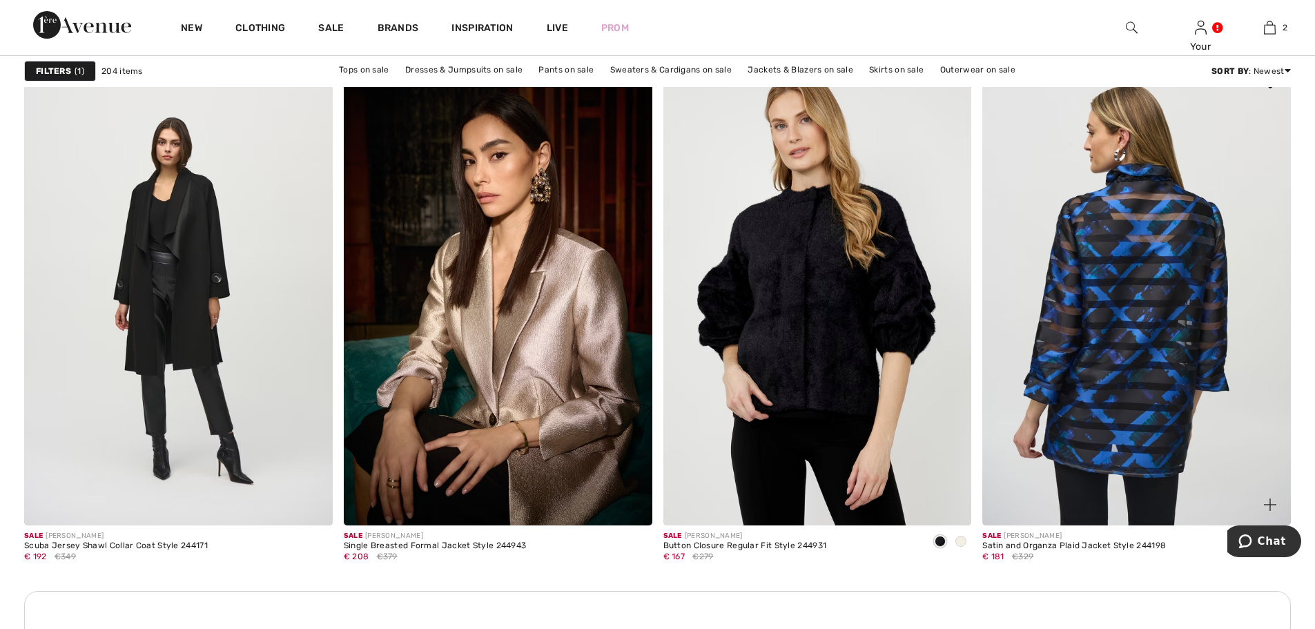
click at [1132, 350] on img at bounding box center [1137, 293] width 309 height 463
